Goal: Task Accomplishment & Management: Check status

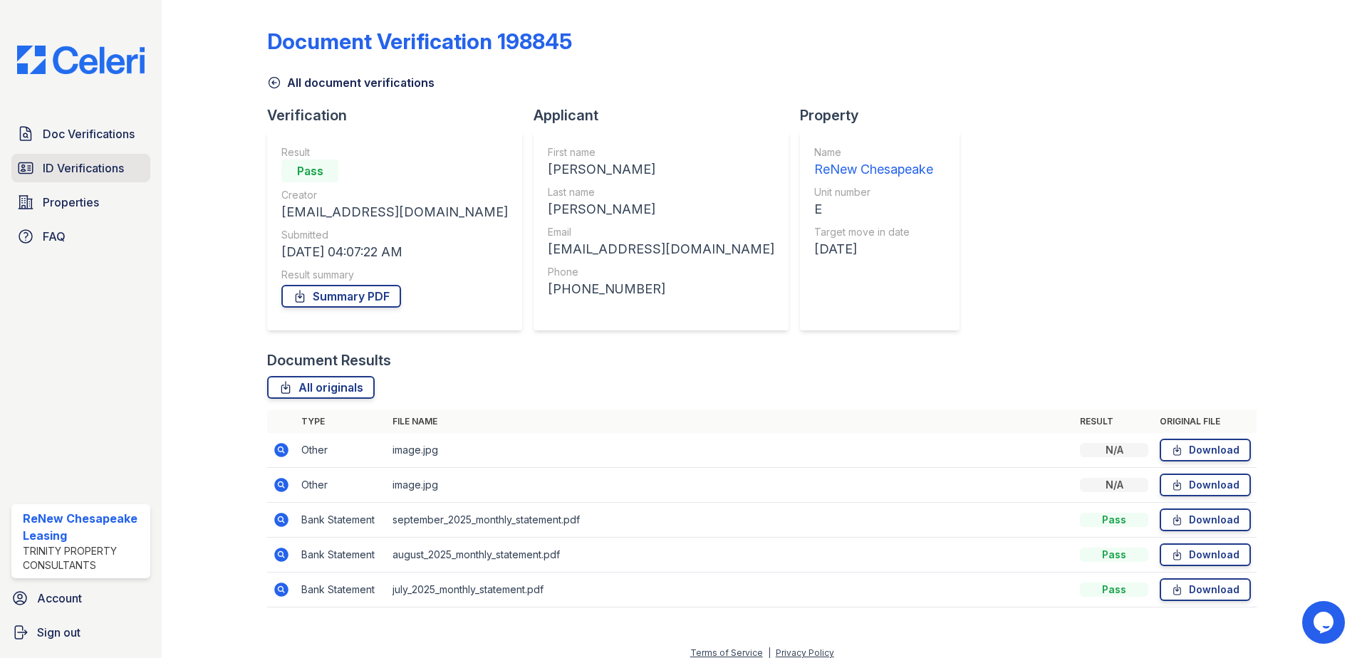
drag, startPoint x: 88, startPoint y: 170, endPoint x: 97, endPoint y: 163, distance: 10.7
click at [88, 170] on span "ID Verifications" at bounding box center [83, 168] width 81 height 17
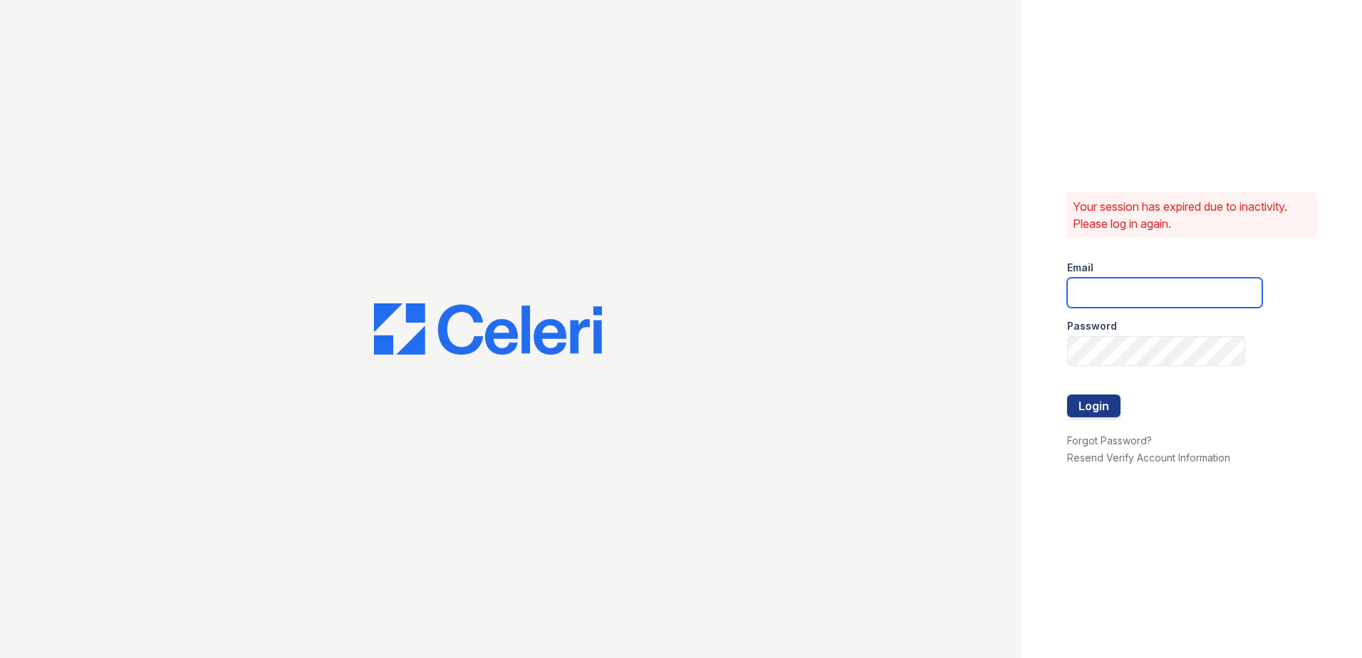
type input "renewchesapeake@trinity-pm.com"
click at [1109, 410] on button "Login" at bounding box center [1093, 406] width 53 height 23
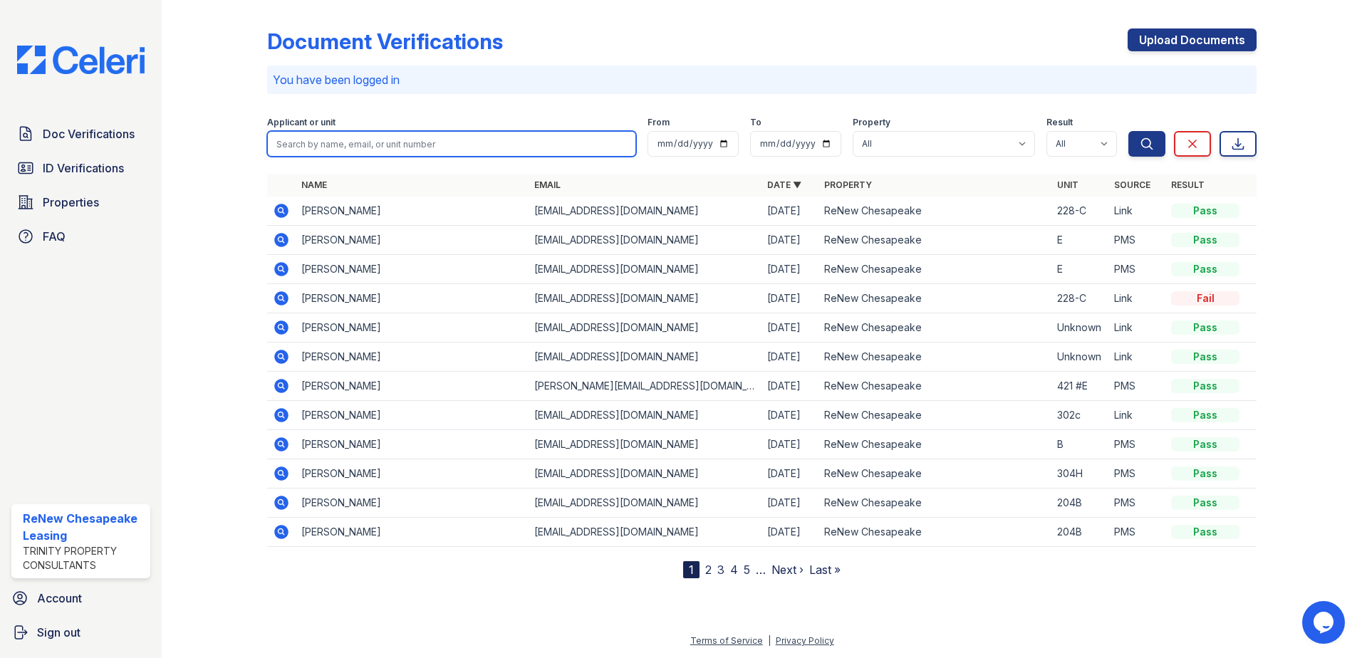
click at [365, 151] on input "search" at bounding box center [451, 144] width 369 height 26
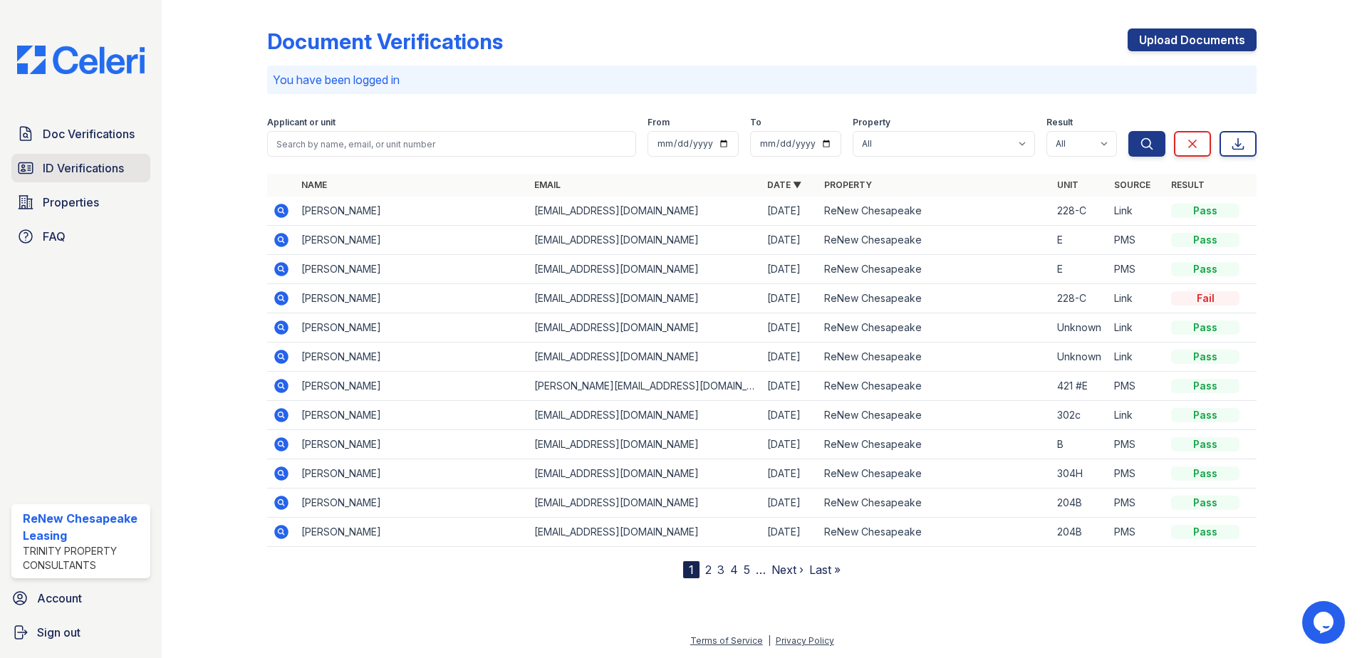
click at [126, 167] on link "ID Verifications" at bounding box center [80, 168] width 139 height 29
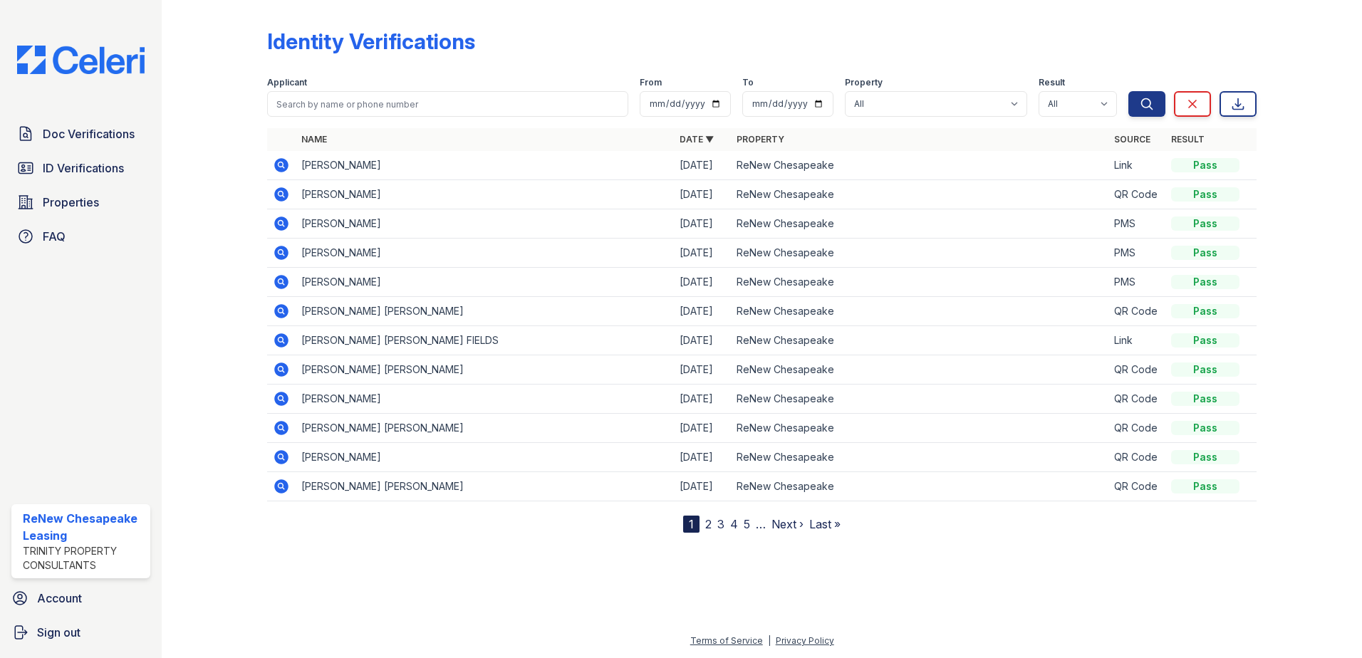
click at [406, 117] on form "Applicant From To Property All ReNew Chesapeake Result All Pass Fail Caution Re…" at bounding box center [762, 94] width 990 height 57
click at [408, 105] on input "search" at bounding box center [447, 104] width 361 height 26
type input "peyton"
click at [1129, 91] on button "Search" at bounding box center [1147, 104] width 37 height 26
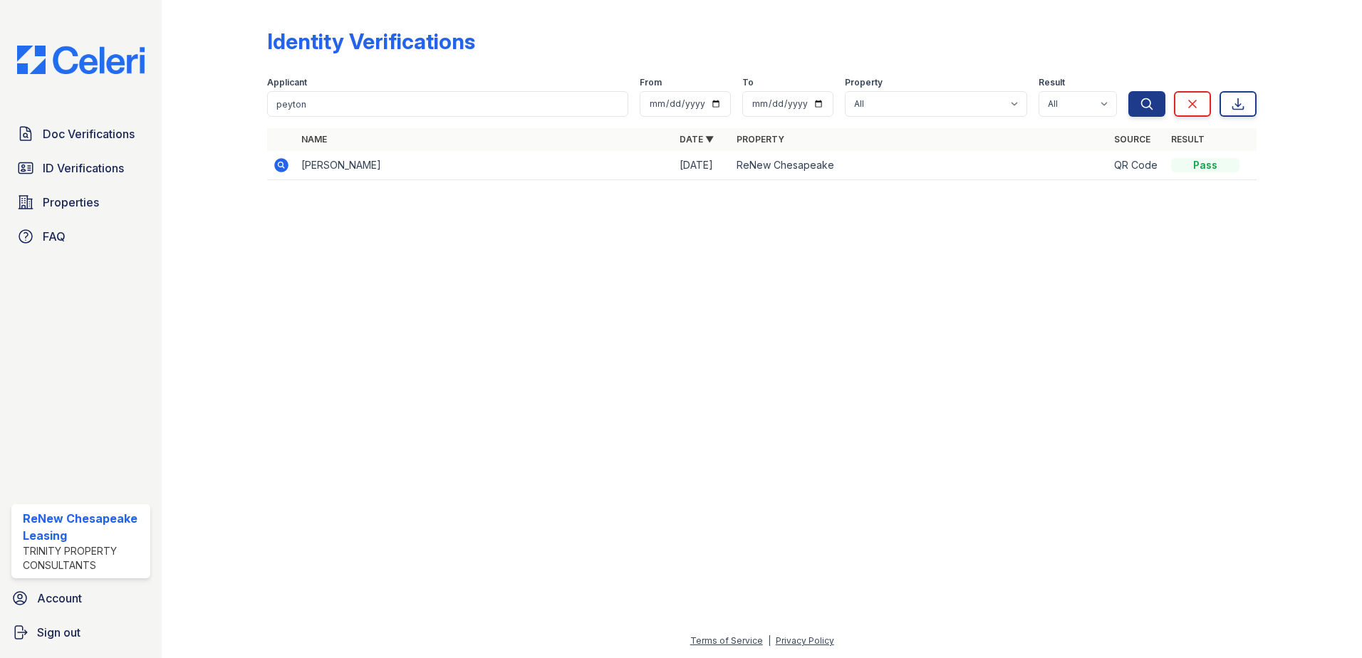
click at [276, 174] on td at bounding box center [281, 165] width 29 height 29
click at [278, 170] on icon at bounding box center [281, 165] width 14 height 14
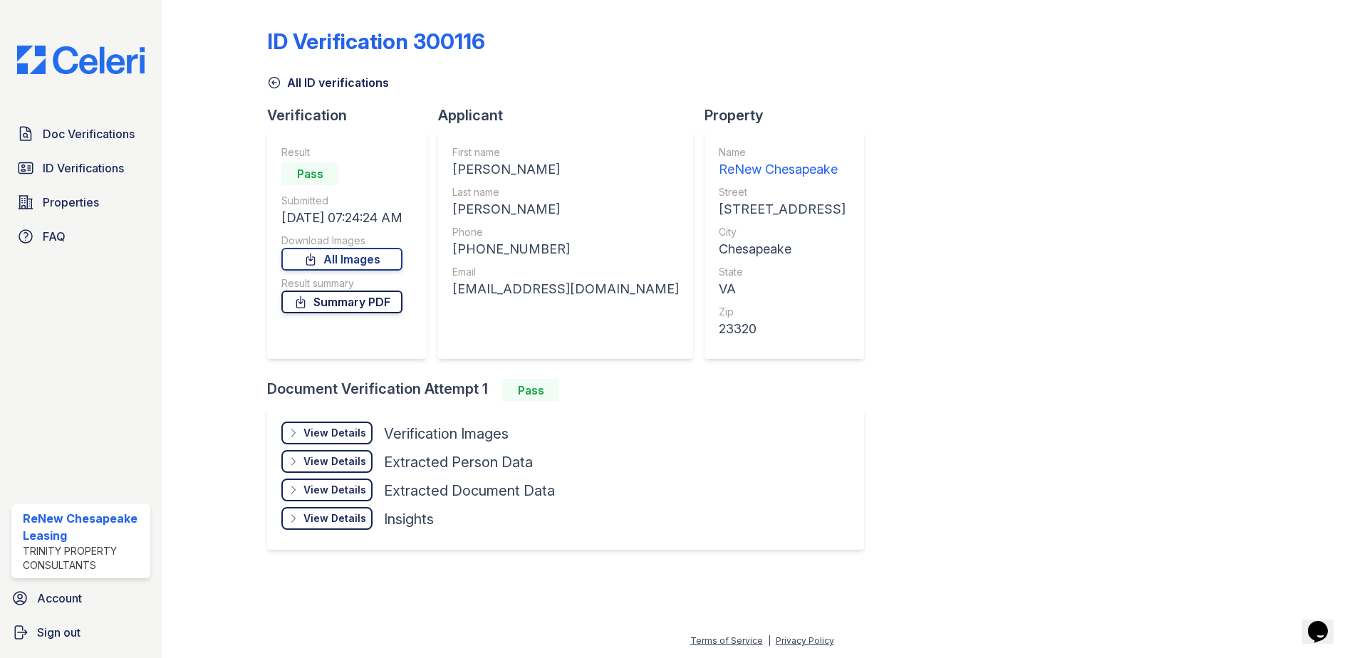
click at [356, 304] on link "Summary PDF" at bounding box center [341, 302] width 121 height 23
click at [378, 300] on link "Summary PDF" at bounding box center [341, 302] width 121 height 23
click at [351, 252] on link "All Images" at bounding box center [341, 259] width 121 height 23
drag, startPoint x: 1197, startPoint y: 242, endPoint x: 1196, endPoint y: 234, distance: 8.7
click at [1197, 242] on div "ID Verification 300116 All ID verifications Verification Result Pass Submitted …" at bounding box center [762, 288] width 990 height 564
